Goal: Information Seeking & Learning: Check status

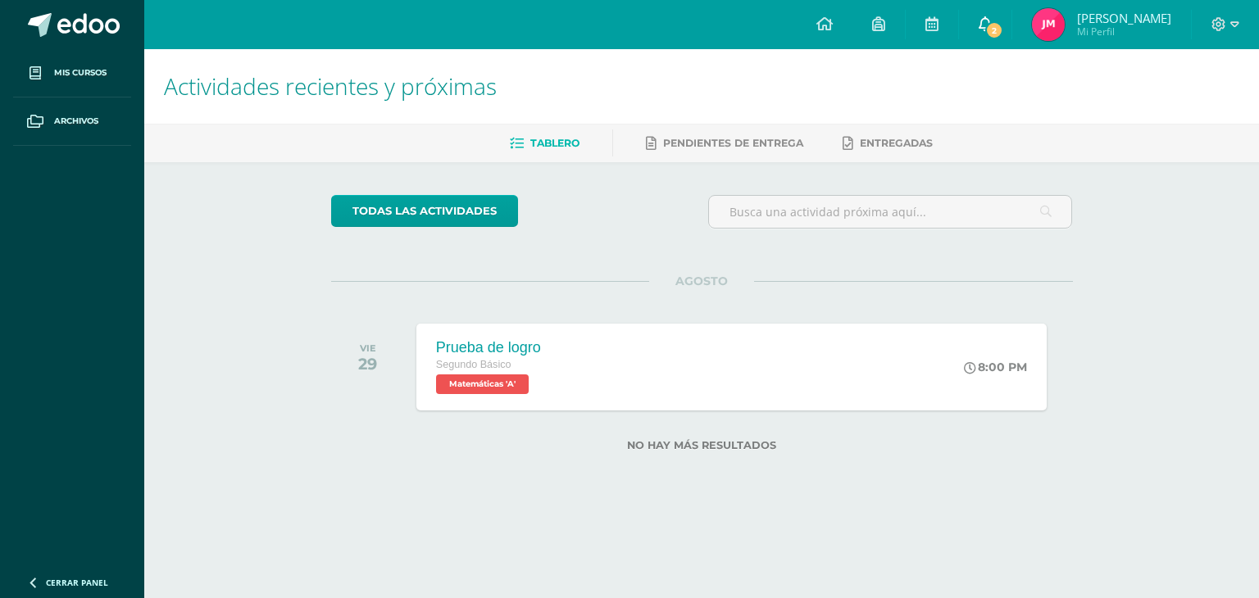
click at [977, 22] on link "2" at bounding box center [985, 24] width 52 height 49
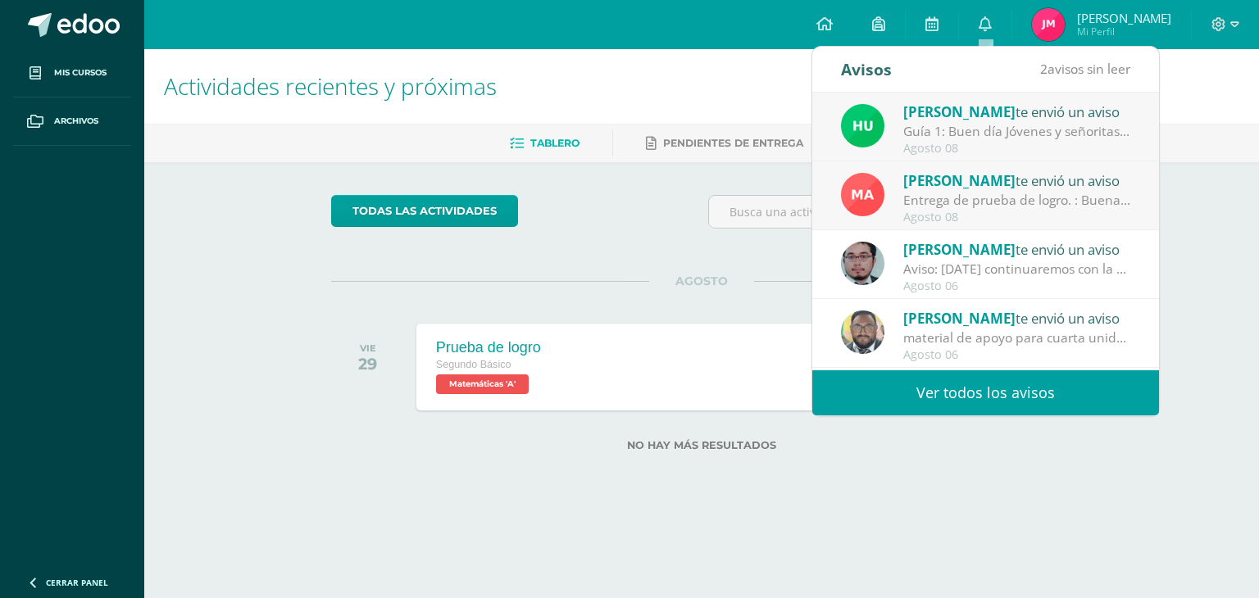
click at [979, 382] on link "Ver todos los avisos" at bounding box center [985, 392] width 347 height 45
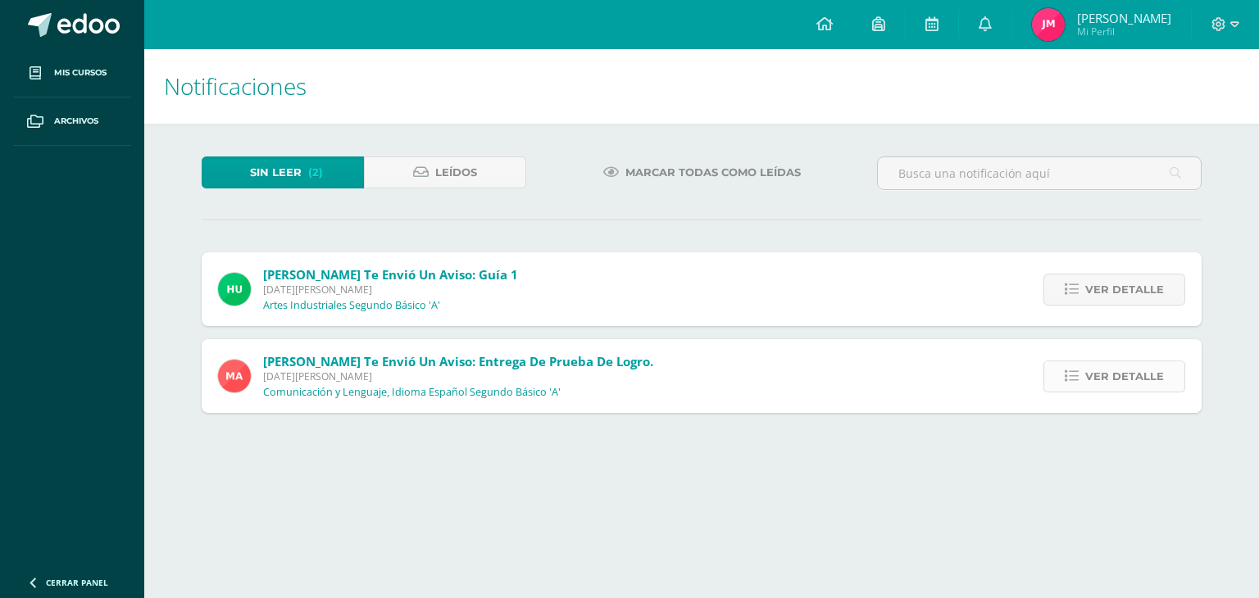
click at [1063, 377] on link "Ver detalle" at bounding box center [1114, 377] width 142 height 32
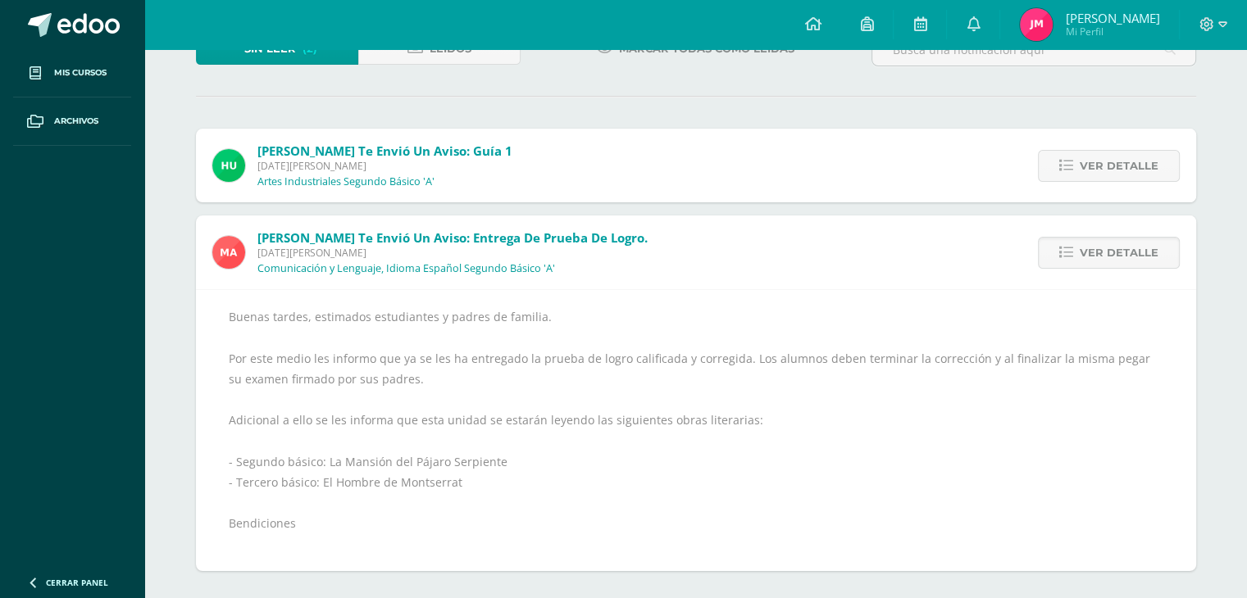
scroll to position [130, 0]
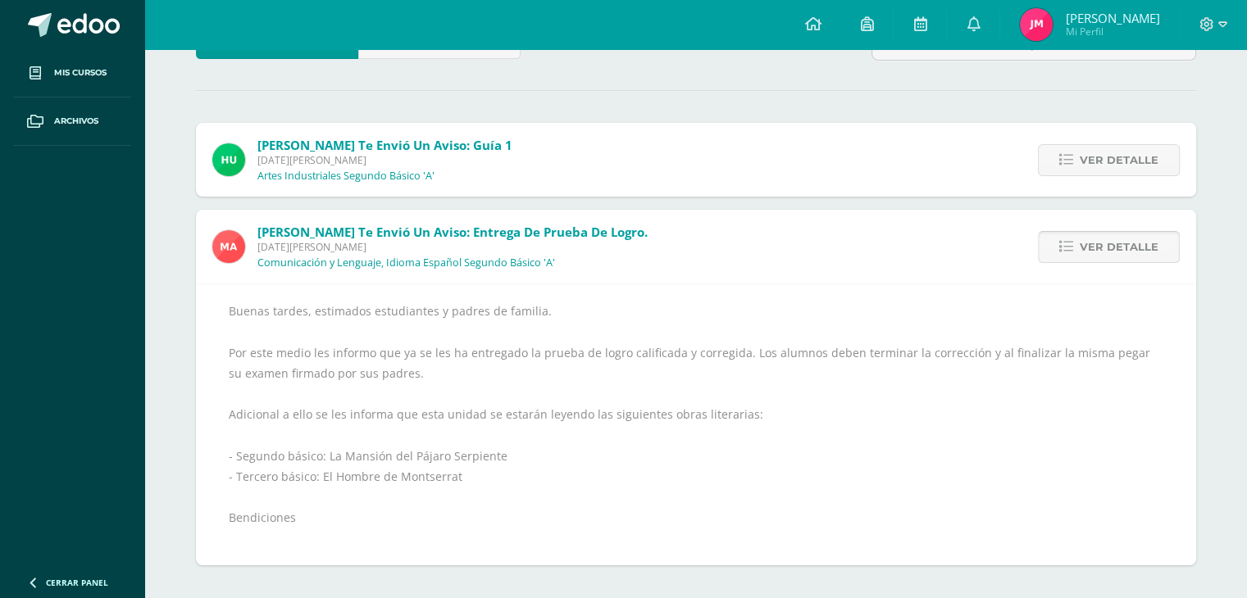
click at [1100, 251] on span "Ver detalle" at bounding box center [1118, 247] width 79 height 30
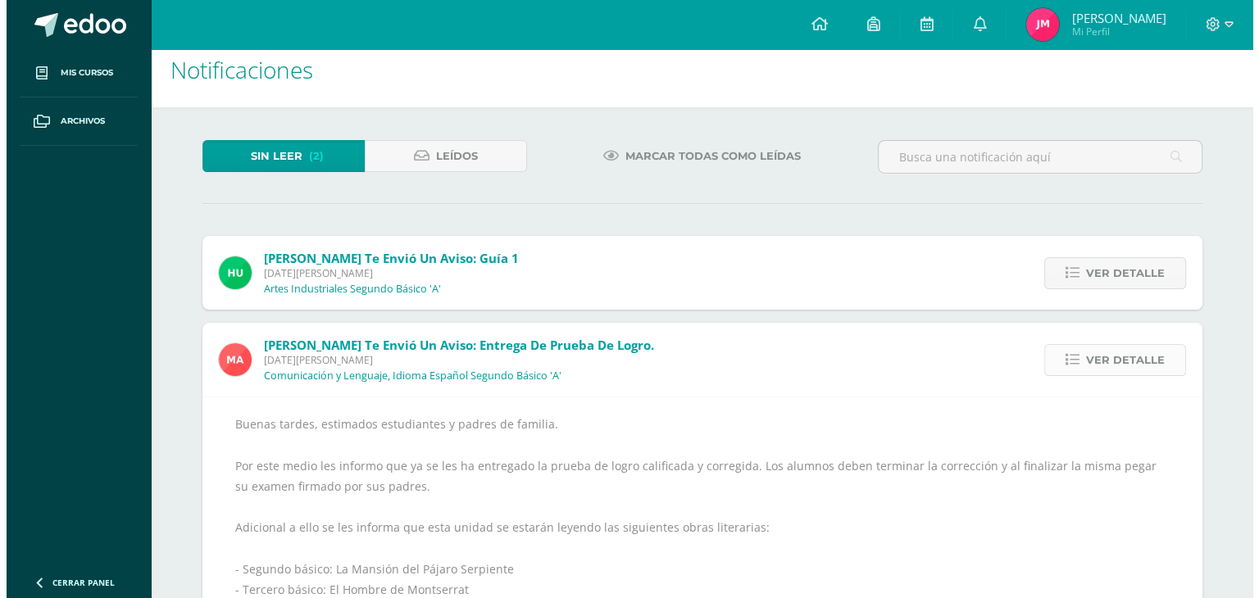
scroll to position [0, 0]
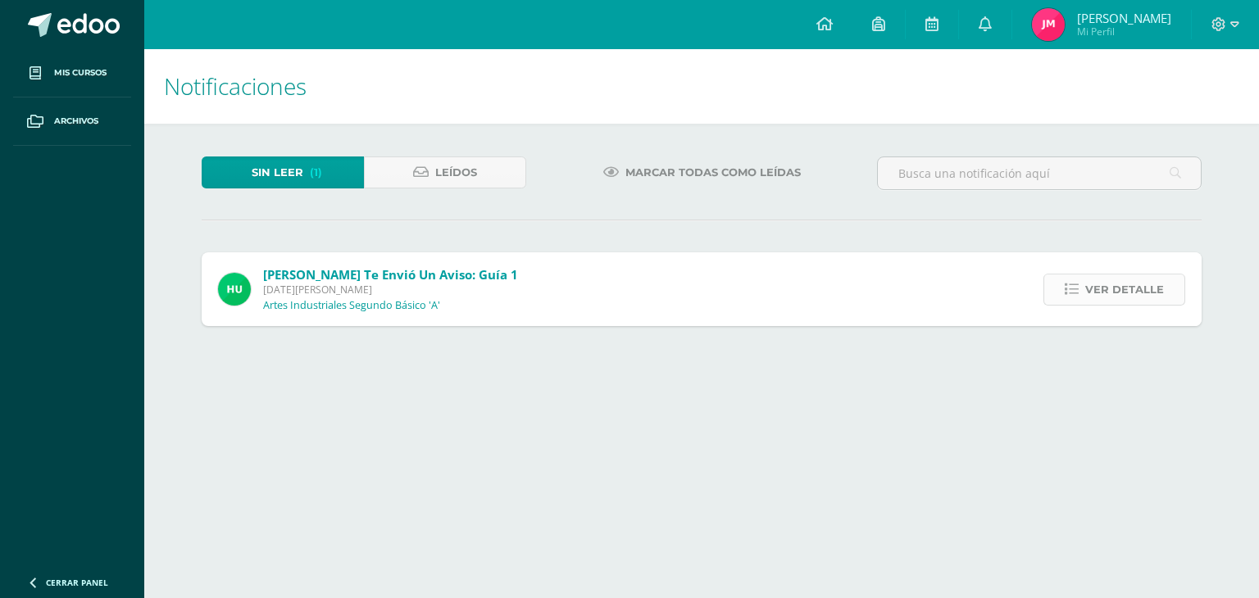
click at [1084, 298] on link "Ver detalle" at bounding box center [1114, 290] width 142 height 32
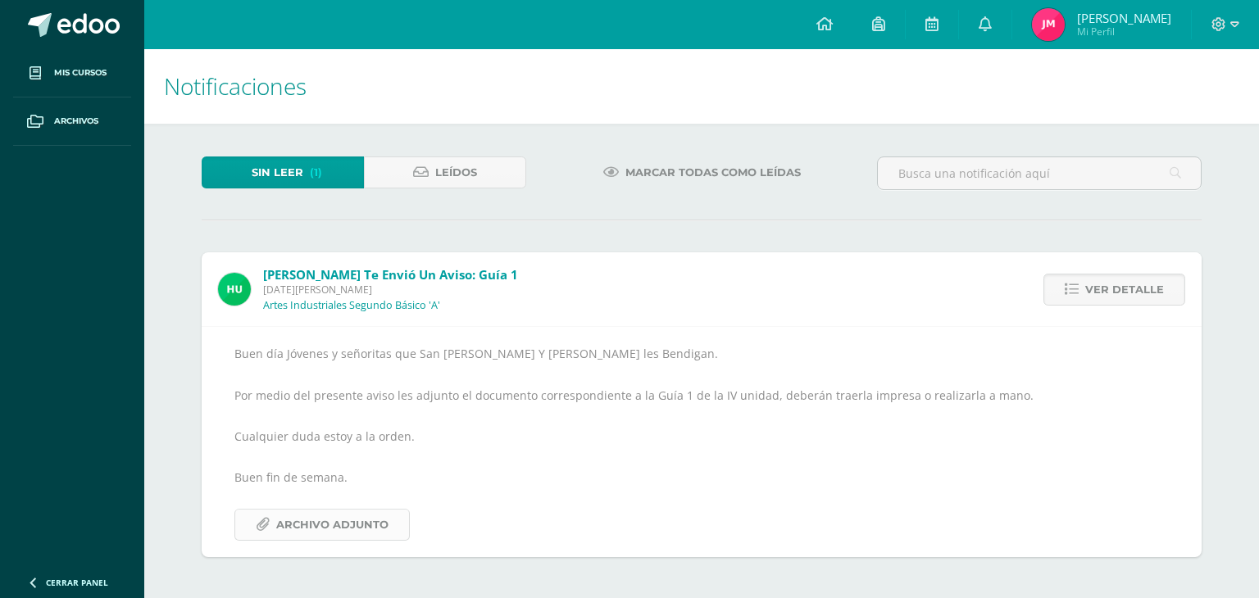
click at [328, 519] on span "Archivo Adjunto" at bounding box center [332, 525] width 112 height 30
